Goal: Information Seeking & Learning: Learn about a topic

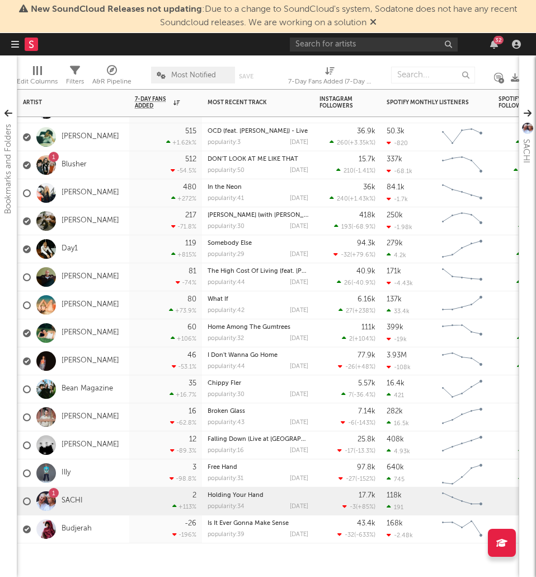
click at [74, 534] on div "Budjerah" at bounding box center [57, 529] width 69 height 32
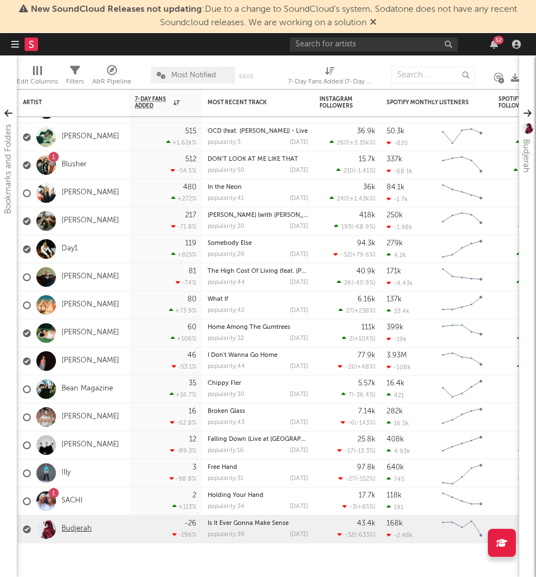
click at [74, 530] on link "Budjerah" at bounding box center [77, 529] width 30 height 10
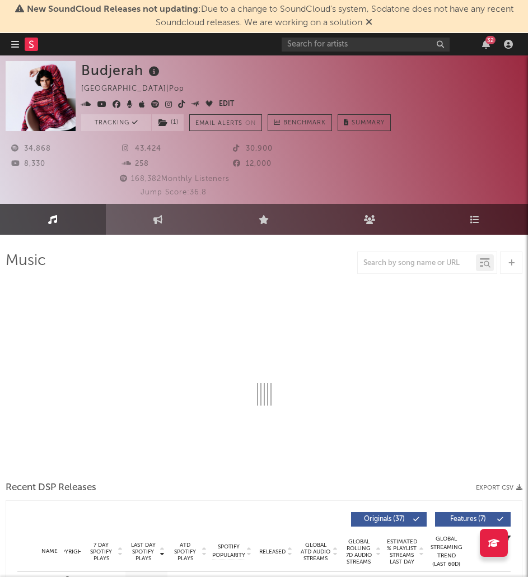
select select "6m"
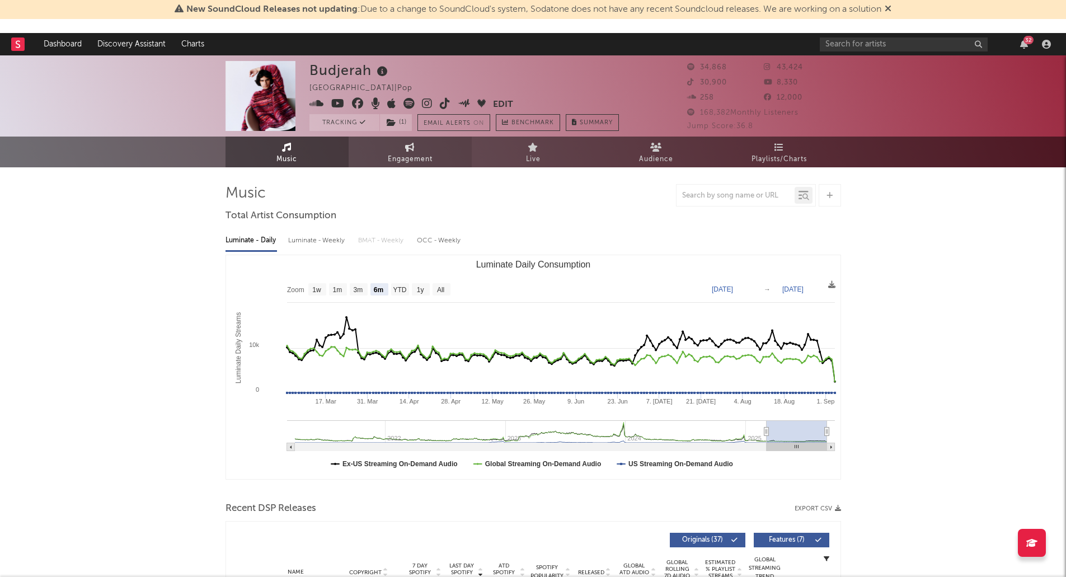
click at [418, 146] on link "Engagement" at bounding box center [410, 152] width 123 height 31
select select "1w"
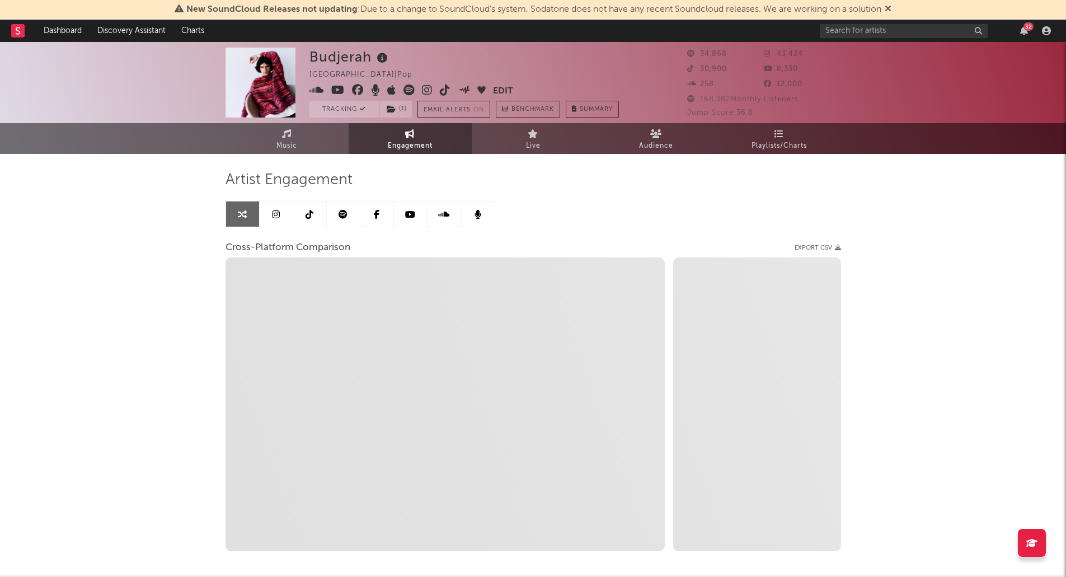
select select "1m"
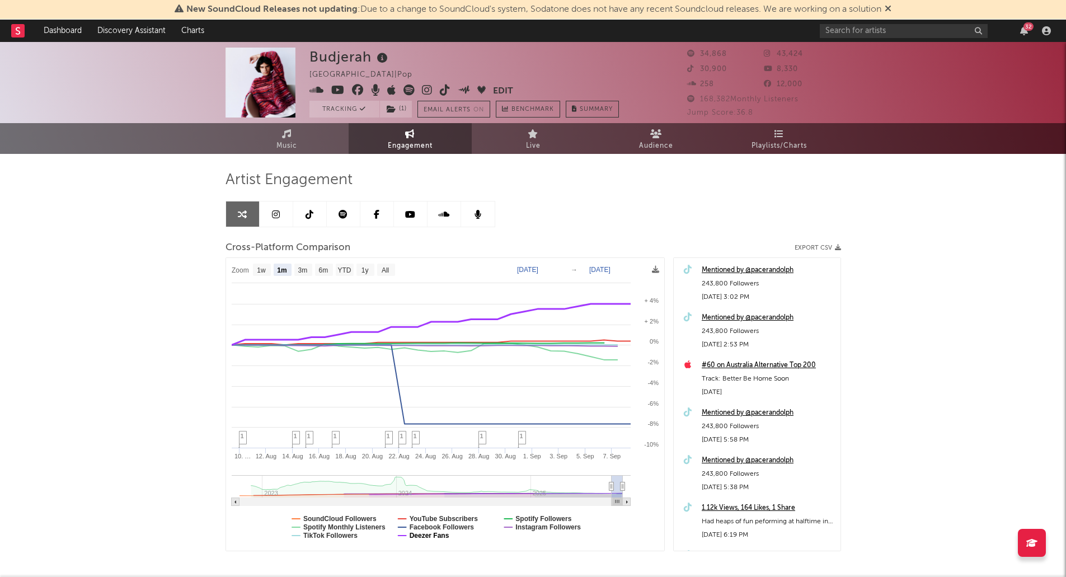
click at [427, 540] on text "Deezer Fans" at bounding box center [429, 536] width 40 height 8
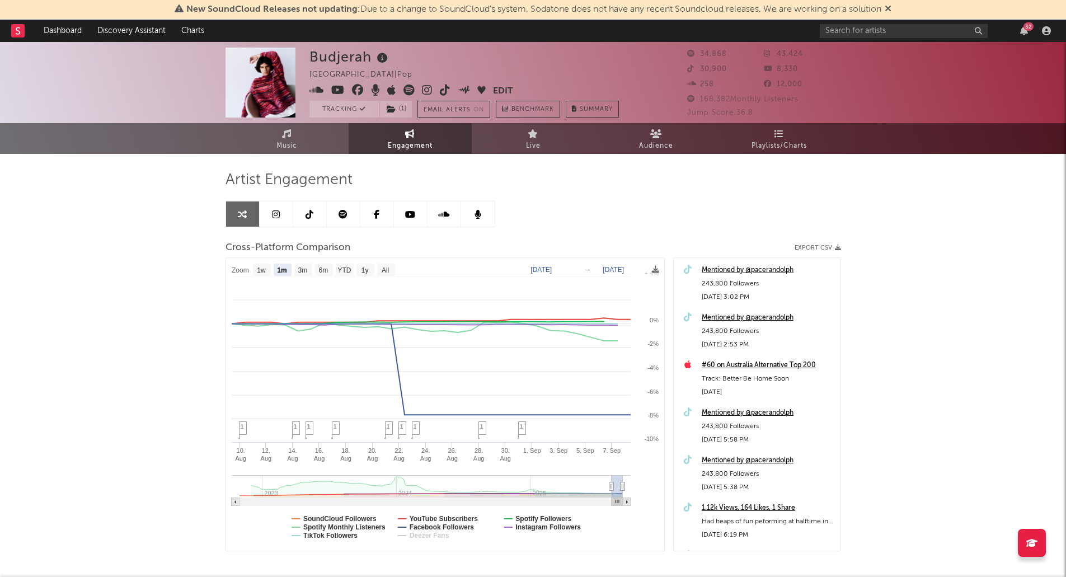
select select "1m"
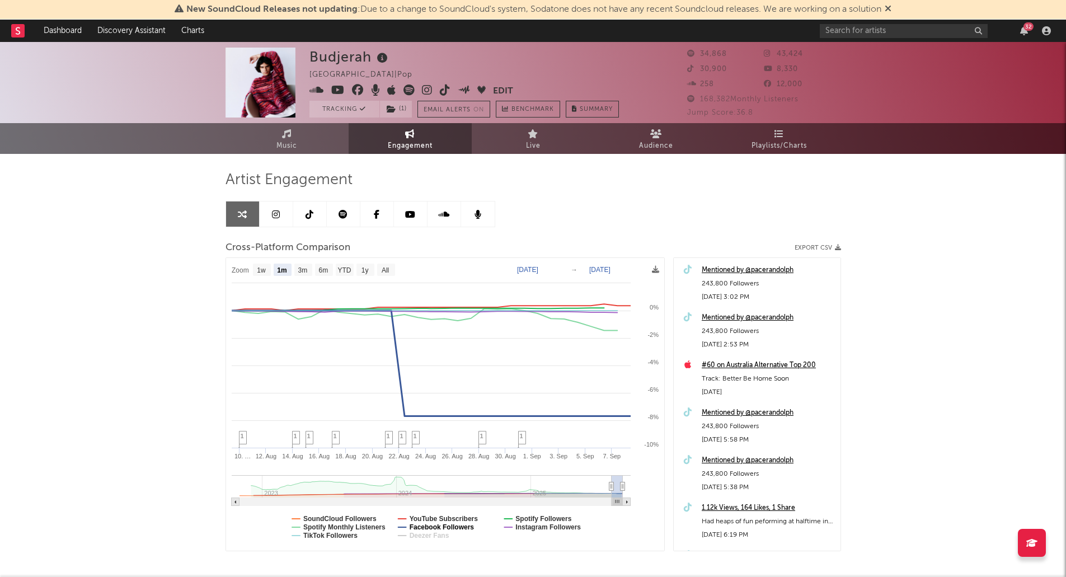
click at [436, 528] on text "Facebook Followers" at bounding box center [441, 527] width 65 height 8
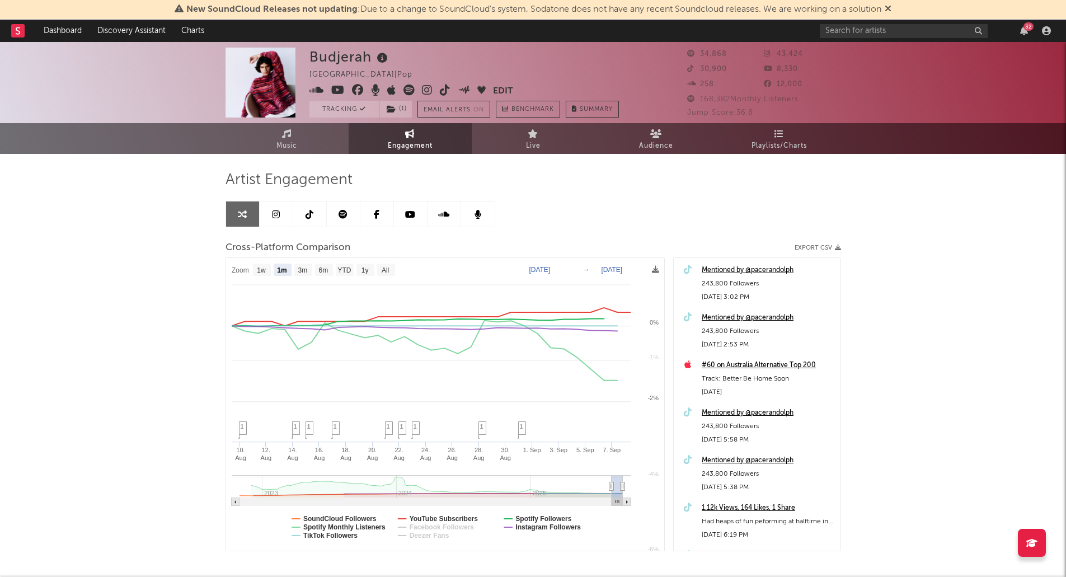
select select "1m"
